Goal: Complete application form: Complete application form

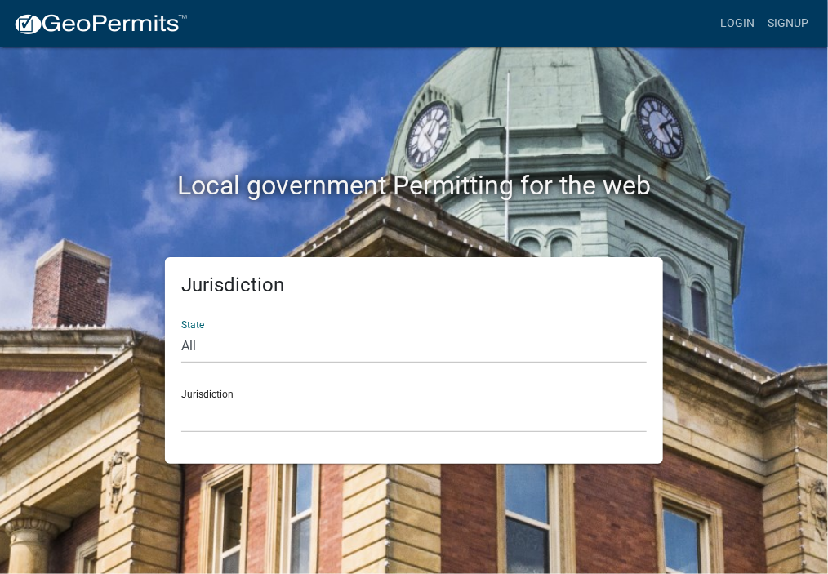
click at [190, 346] on select "All [US_STATE] [US_STATE] [US_STATE] [US_STATE] [US_STATE] [US_STATE] [US_STATE…" at bounding box center [414, 346] width 466 height 33
select select "[US_STATE]"
click at [181, 330] on select "All [US_STATE] [US_STATE] [US_STATE] [US_STATE] [US_STATE] [US_STATE] [US_STATE…" at bounding box center [414, 346] width 466 height 33
click at [206, 395] on div "Jurisdiction City of [GEOGRAPHIC_DATA], [US_STATE] City of [GEOGRAPHIC_DATA], […" at bounding box center [414, 405] width 466 height 56
click at [209, 396] on div "Jurisdiction City of [GEOGRAPHIC_DATA], [US_STATE] City of [GEOGRAPHIC_DATA], […" at bounding box center [414, 405] width 466 height 56
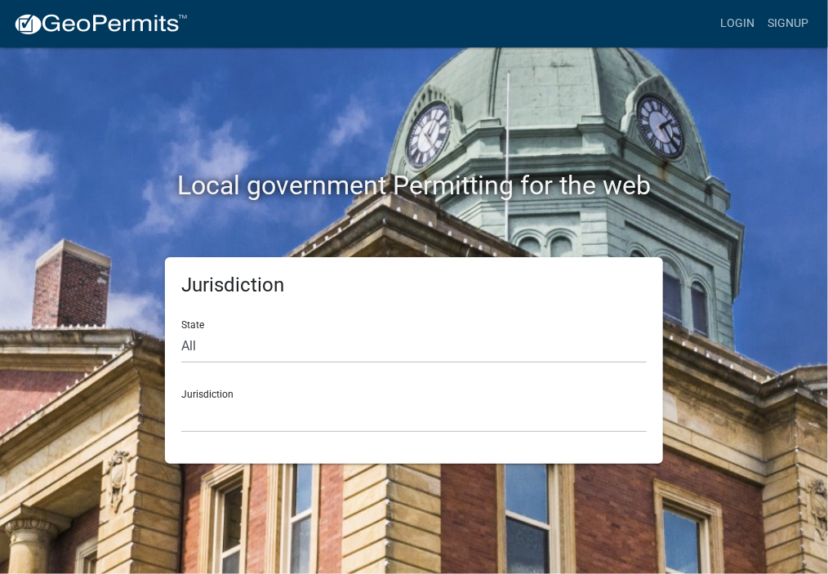
click at [217, 394] on div "Jurisdiction City of [GEOGRAPHIC_DATA], [US_STATE] City of [GEOGRAPHIC_DATA], […" at bounding box center [414, 405] width 466 height 56
click at [203, 418] on select "City of [GEOGRAPHIC_DATA], [US_STATE] City of [GEOGRAPHIC_DATA], [US_STATE] Cit…" at bounding box center [414, 416] width 466 height 33
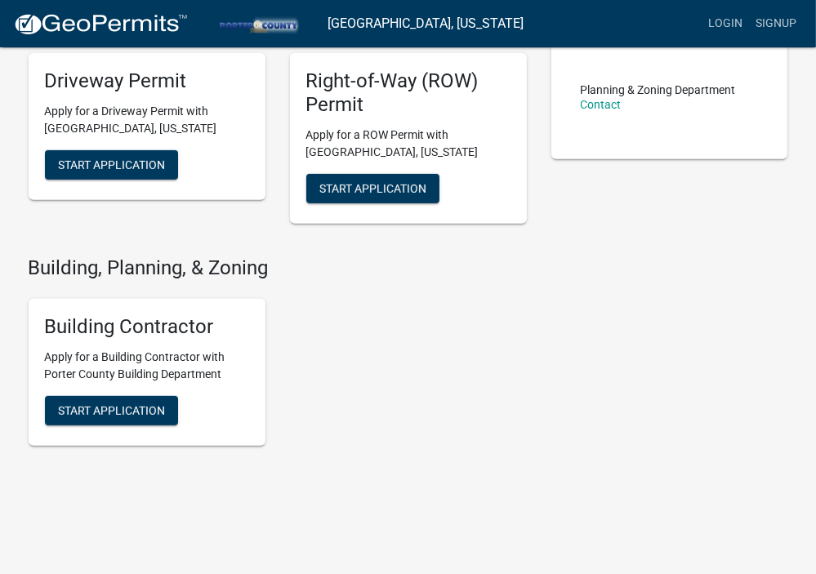
scroll to position [441, 0]
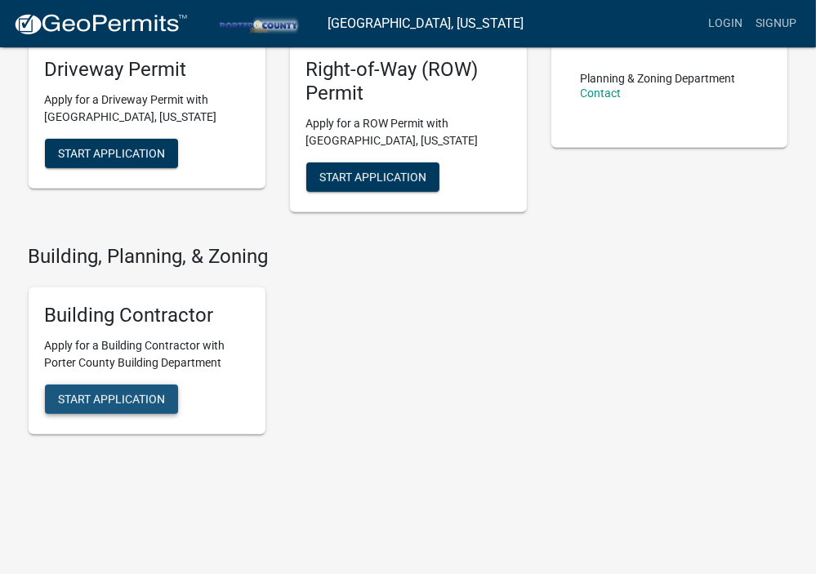
click at [154, 396] on span "Start Application" at bounding box center [111, 399] width 107 height 13
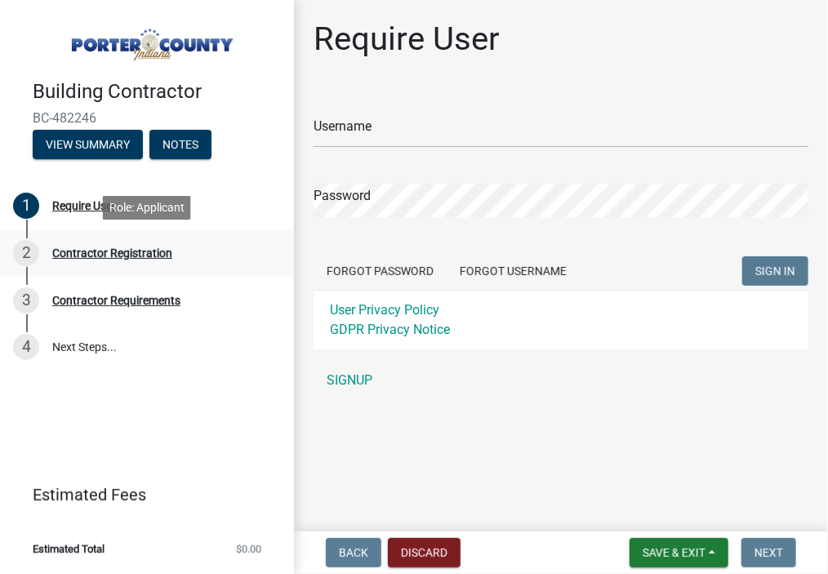
click at [108, 257] on div "Contractor Registration" at bounding box center [112, 253] width 120 height 11
click at [109, 257] on div "Contractor Registration" at bounding box center [112, 253] width 120 height 11
click at [111, 257] on div "Contractor Registration" at bounding box center [112, 253] width 120 height 11
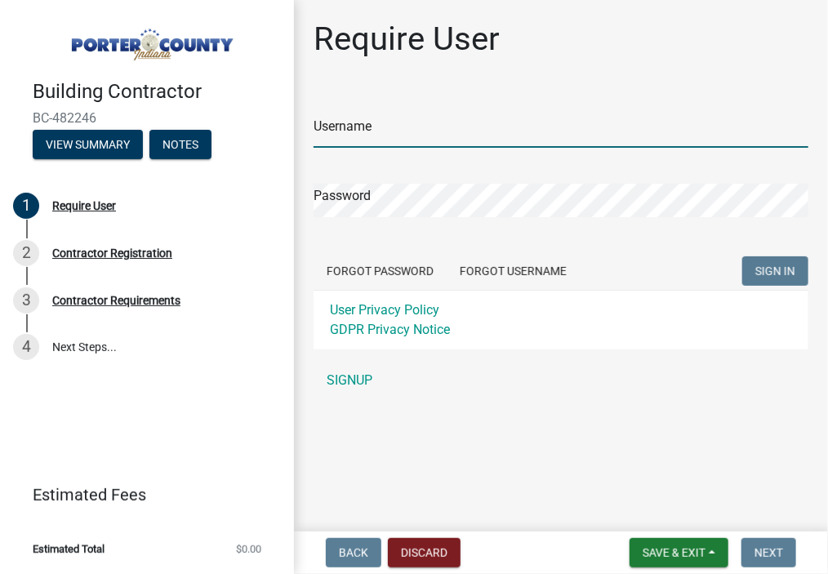
click at [351, 133] on input "Username" at bounding box center [561, 130] width 495 height 33
type input "Kaluf Drywall, Inc."
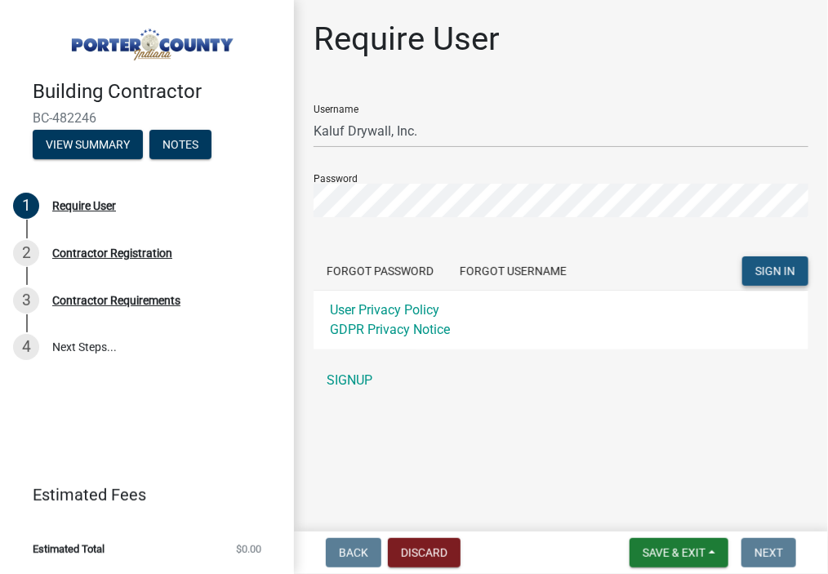
click at [757, 274] on span "SIGN IN" at bounding box center [776, 271] width 40 height 13
click at [779, 273] on span "SIGN IN" at bounding box center [776, 271] width 40 height 13
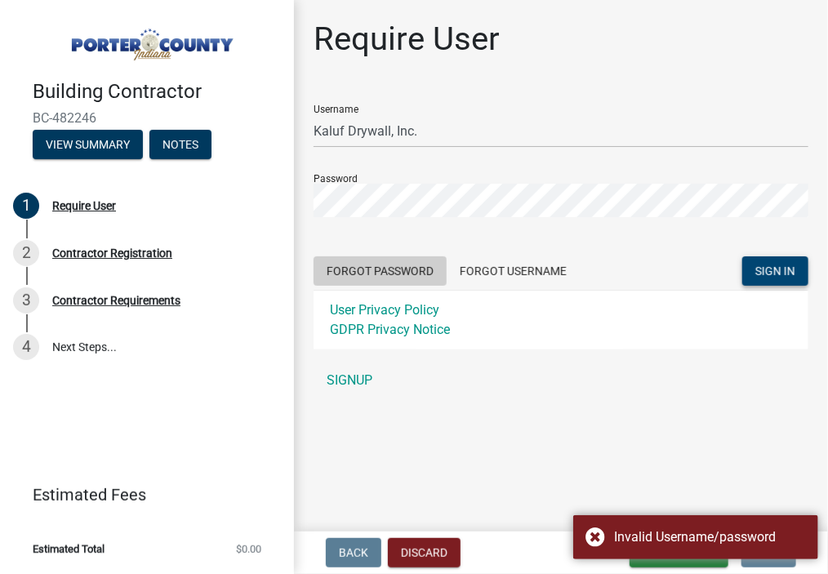
click at [376, 270] on button "Forgot Password" at bounding box center [380, 271] width 133 height 29
